Goal: Check status: Check status

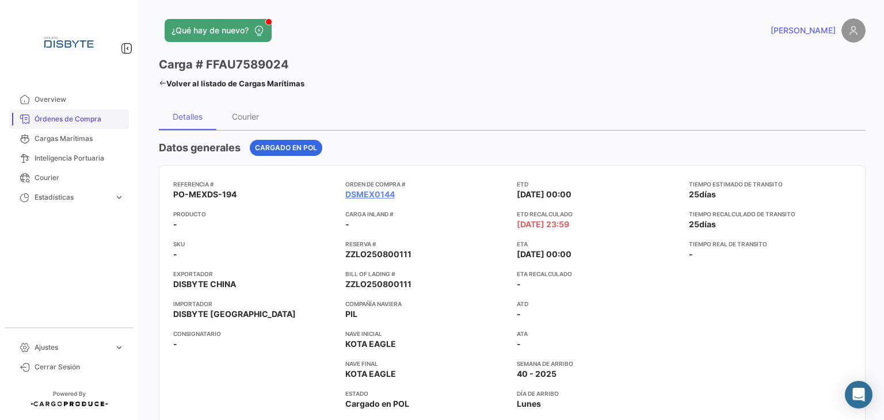
scroll to position [58, 0]
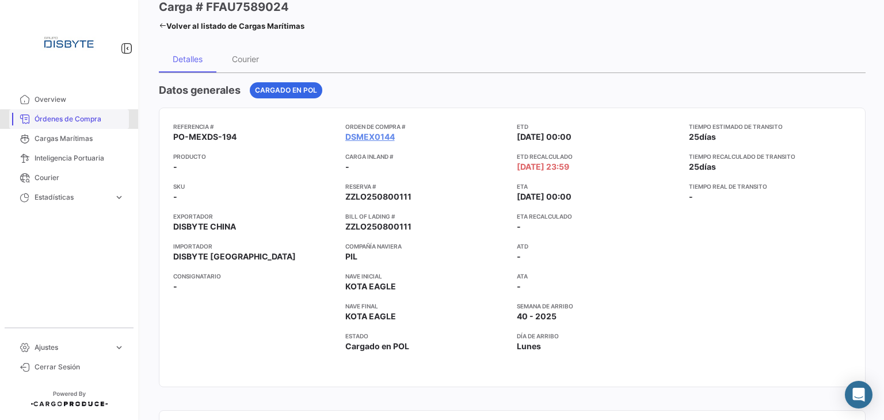
click at [92, 120] on span "Órdenes de Compra" at bounding box center [80, 119] width 90 height 10
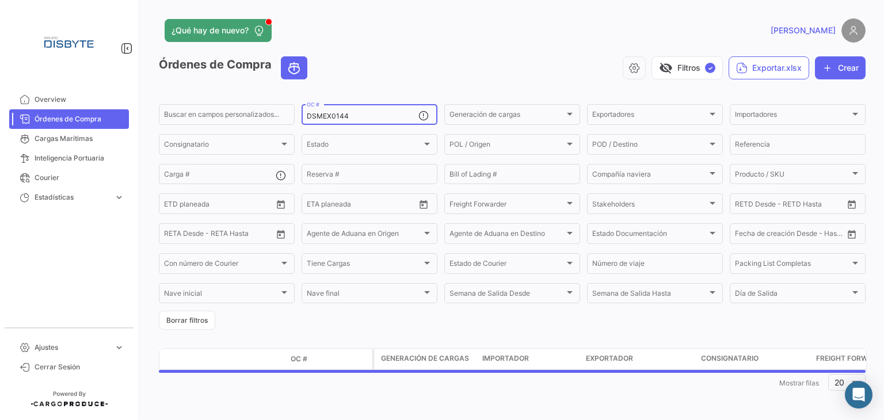
click at [338, 120] on input "DSMEX0144" at bounding box center [363, 116] width 112 height 8
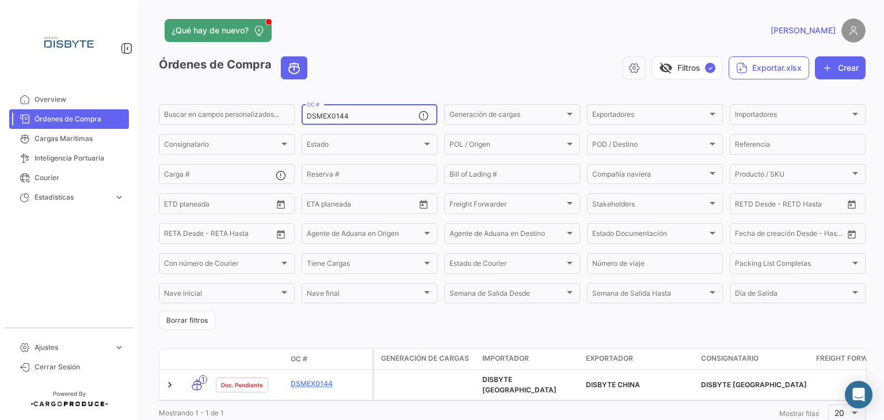
paste input "0492"
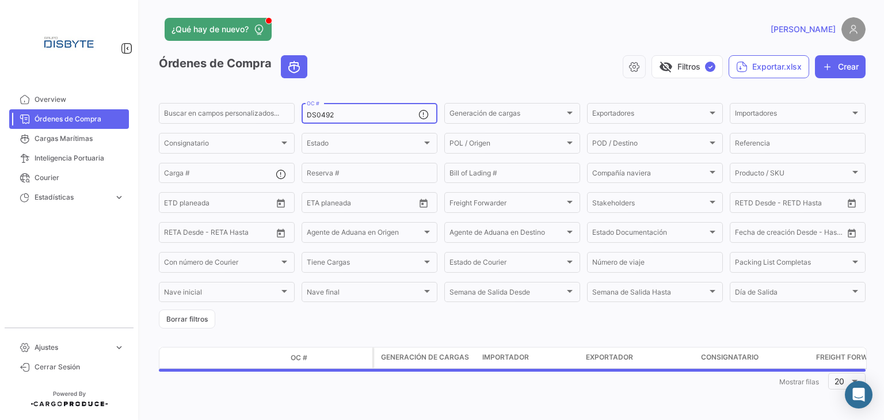
scroll to position [3, 0]
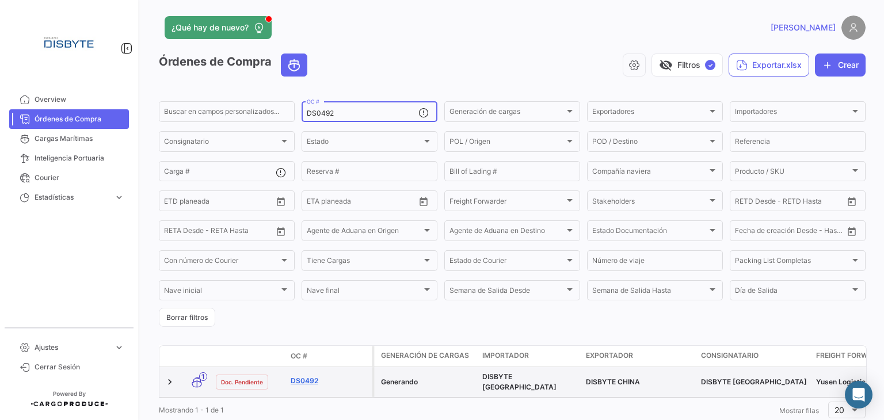
type input "DS0492"
click at [299, 383] on link "DS0492" at bounding box center [328, 381] width 77 height 10
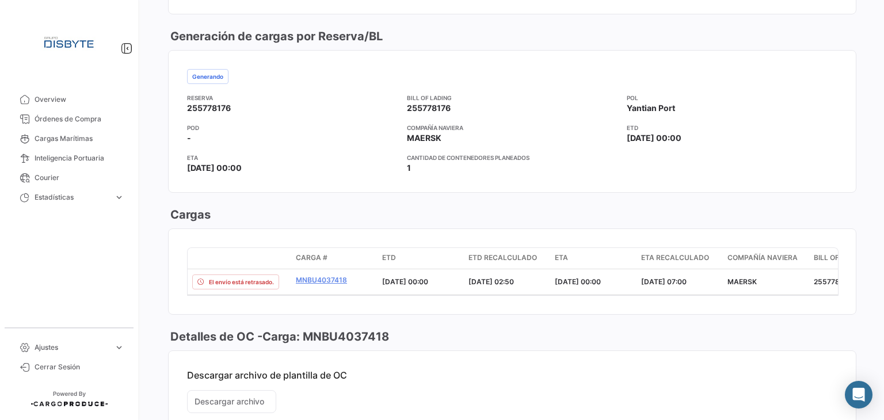
scroll to position [748, 0]
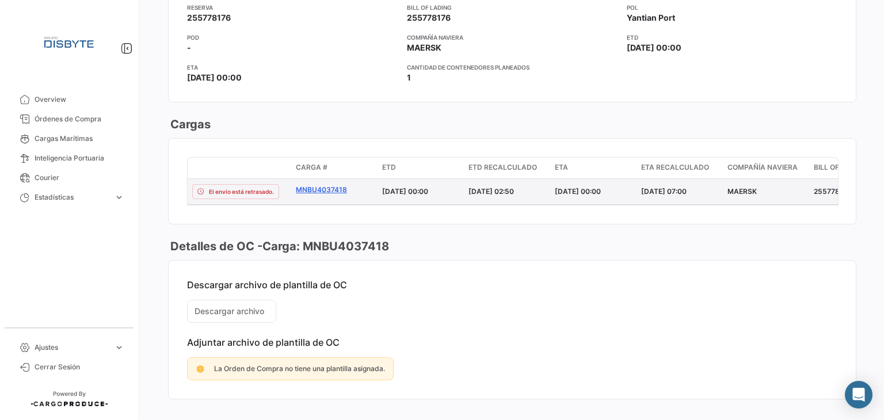
click at [335, 190] on link "MNBU4037418" at bounding box center [334, 190] width 77 height 10
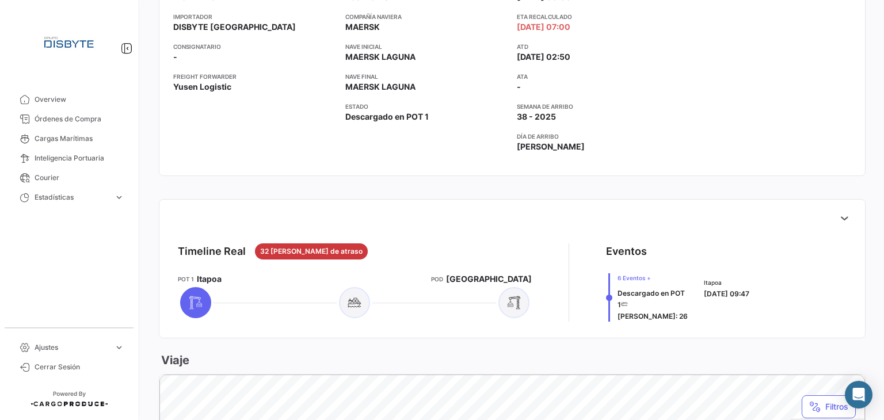
scroll to position [288, 0]
click at [838, 213] on icon at bounding box center [844, 218] width 12 height 12
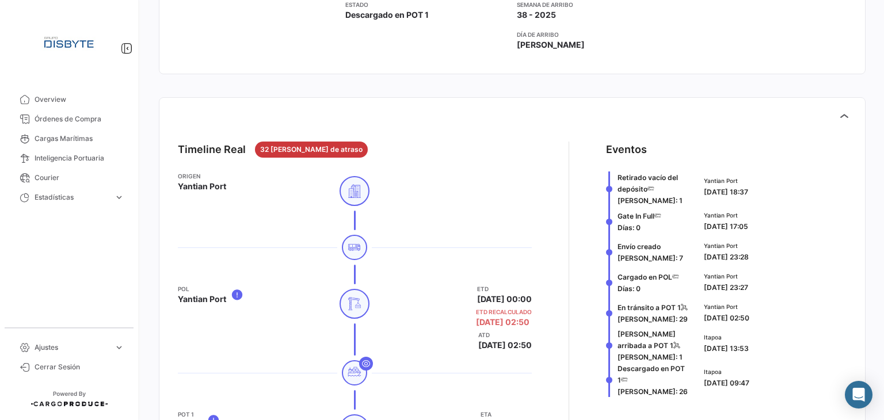
scroll to position [518, 0]
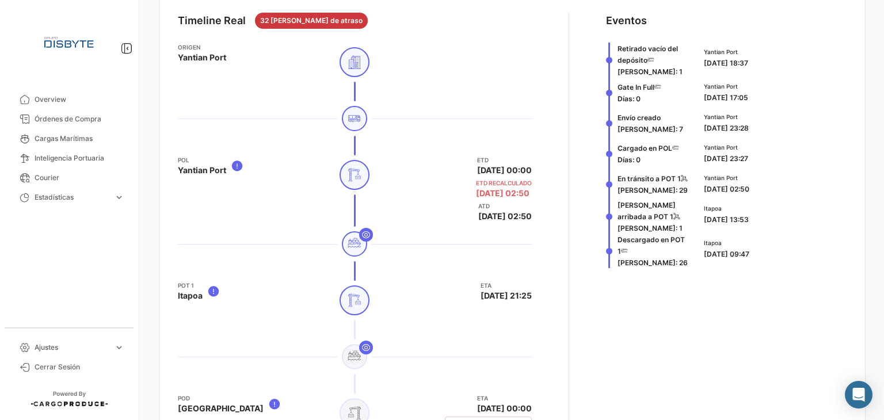
drag, startPoint x: 718, startPoint y: 217, endPoint x: 780, endPoint y: 215, distance: 61.6
click at [780, 215] on div "Itapoa [DATE] 13:53" at bounding box center [772, 216] width 147 height 35
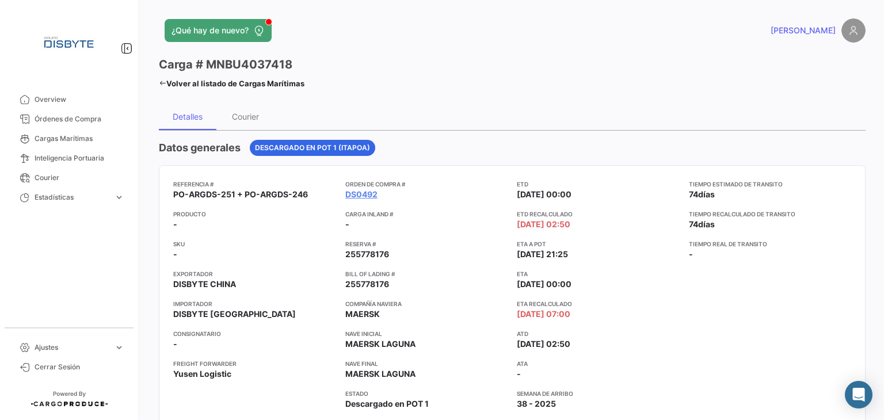
scroll to position [58, 0]
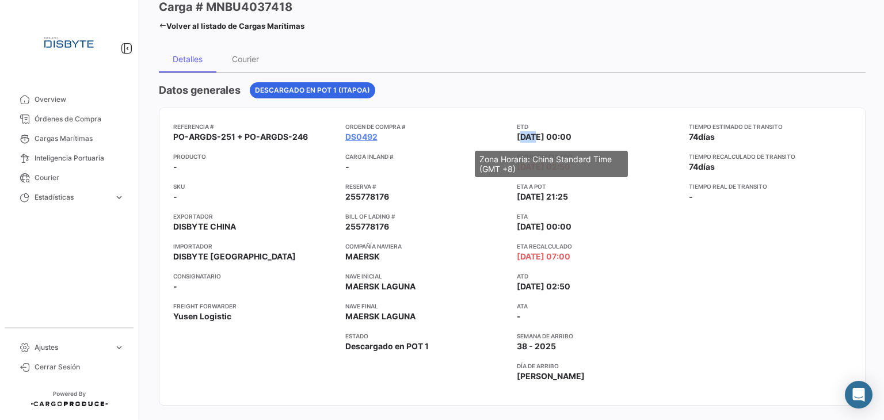
drag, startPoint x: 515, startPoint y: 137, endPoint x: 529, endPoint y: 138, distance: 13.8
click at [529, 138] on span "[DATE] 00:00" at bounding box center [544, 137] width 55 height 12
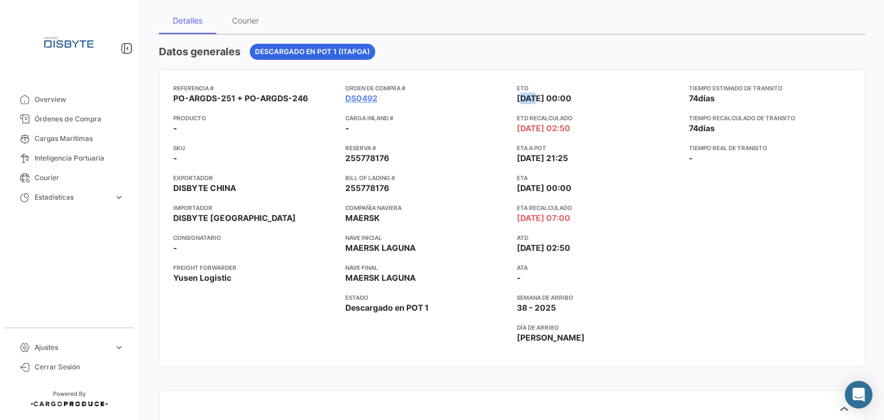
scroll to position [115, 0]
